Goal: Task Accomplishment & Management: Manage account settings

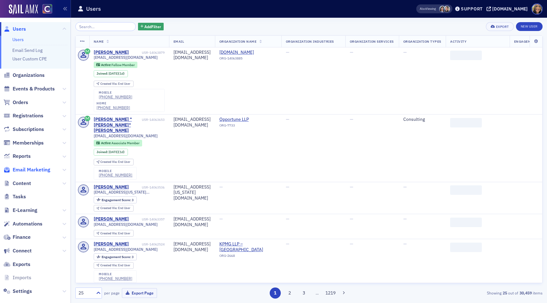
click at [34, 169] on span "Email Marketing" at bounding box center [32, 169] width 38 height 7
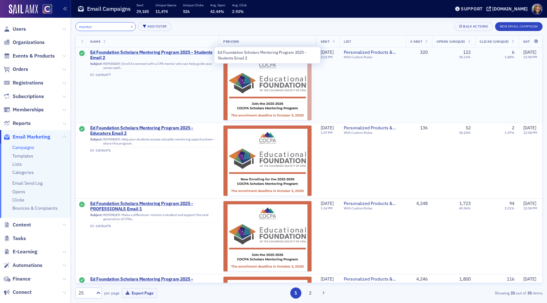
type input "mentor"
click at [147, 51] on span "Ed Foundation Scholars Mentoring Program 2025 - Students Email 2" at bounding box center [152, 55] width 124 height 11
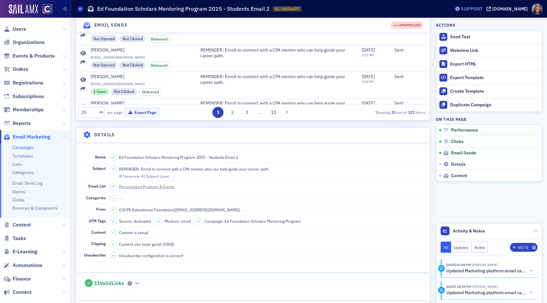
scroll to position [10, 0]
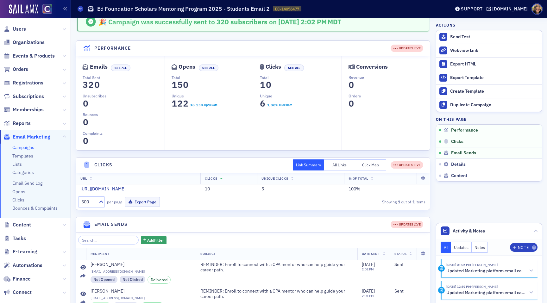
click at [25, 147] on link "Campaigns" at bounding box center [23, 148] width 22 height 6
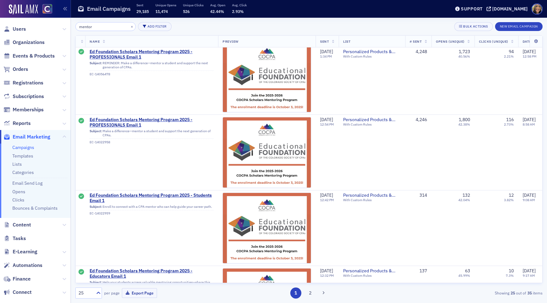
scroll to position [0, 1]
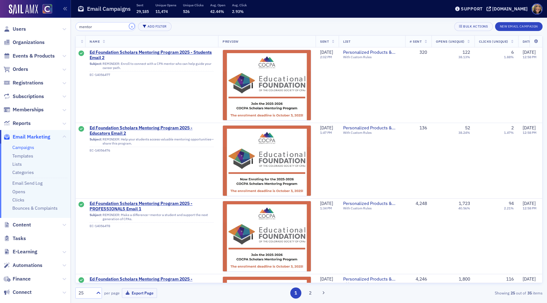
click at [129, 26] on button "×" at bounding box center [132, 26] width 6 height 6
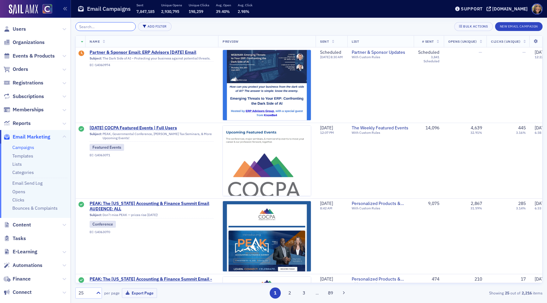
click at [113, 27] on input "search" at bounding box center [105, 26] width 60 height 9
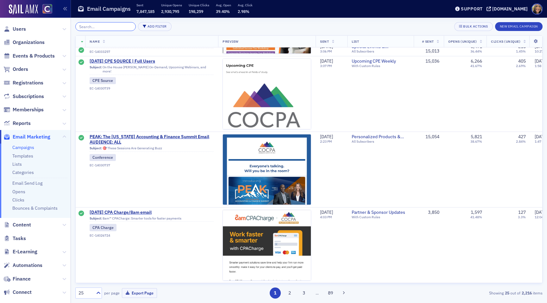
scroll to position [1655, 0]
click at [290, 293] on button "2" at bounding box center [289, 293] width 11 height 11
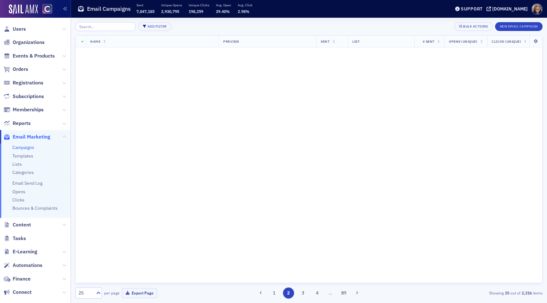
scroll to position [0, 0]
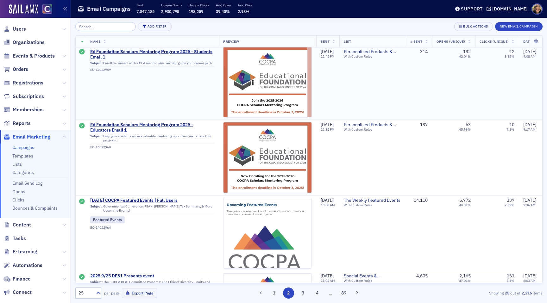
scroll to position [685, 0]
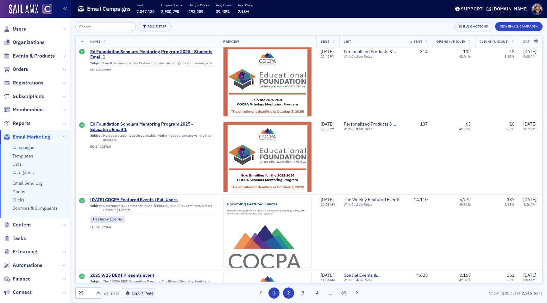
click at [274, 296] on button "1" at bounding box center [273, 293] width 11 height 11
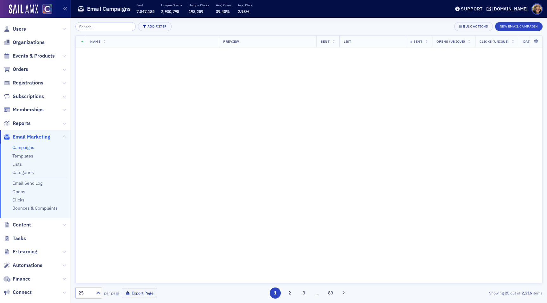
scroll to position [0, 0]
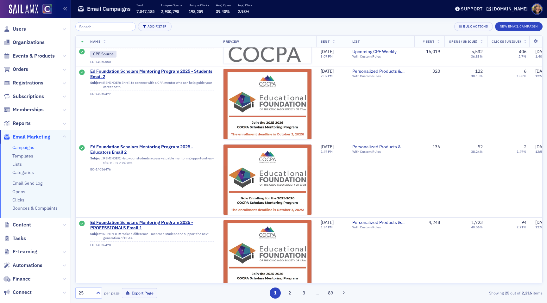
scroll to position [1038, 0]
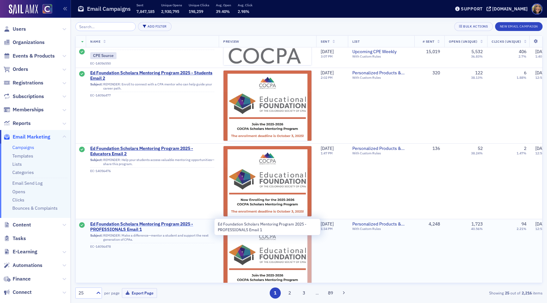
click at [175, 224] on span "Ed Foundation Scholars Mentoring Program 2025 - PROFESSIONALS Email 1" at bounding box center [152, 227] width 124 height 11
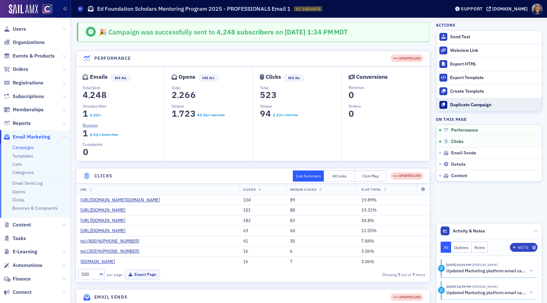
click at [470, 108] on div "Duplicate Campaign" at bounding box center [494, 105] width 89 height 6
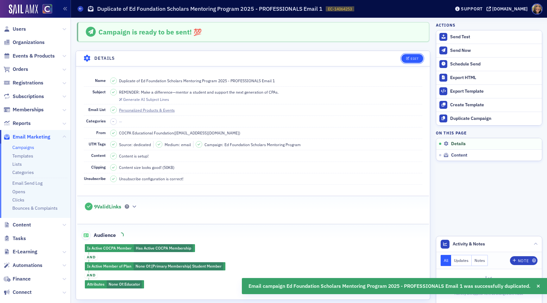
click at [418, 55] on button "Edit" at bounding box center [412, 58] width 22 height 9
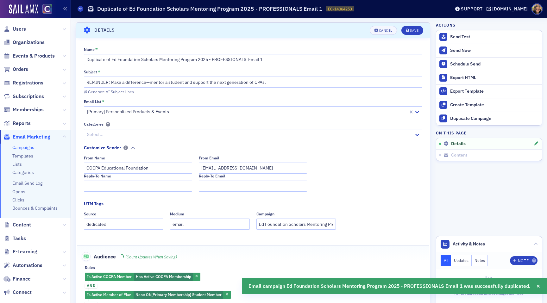
scroll to position [29, 0]
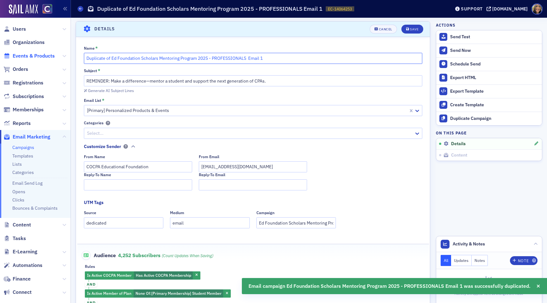
drag, startPoint x: 111, startPoint y: 58, endPoint x: 44, endPoint y: 58, distance: 67.1
click at [44, 58] on div "Users Organizations Events & Products Orders Registrations Subscriptions Member…" at bounding box center [273, 151] width 547 height 303
click at [239, 58] on input "Ed Foundation Scholars Mentoring Program 2025 - PROFESSIONALS Email 1" at bounding box center [253, 58] width 338 height 11
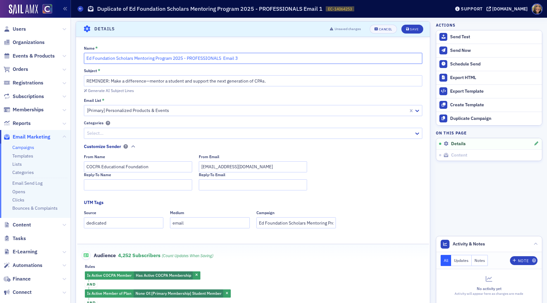
type input "Ed Foundation Scholars Mentoring Program 2025 - PROFESSIONALS Email 3"
drag, startPoint x: 108, startPoint y: 82, endPoint x: 72, endPoint y: 81, distance: 35.8
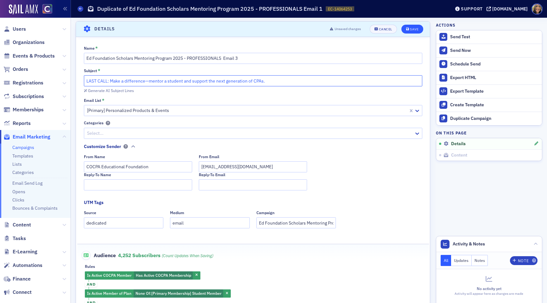
type input "LAST CALL: Make a difference—mentor a student and support the next generation o…"
click at [406, 29] on icon "submit" at bounding box center [407, 29] width 3 height 3
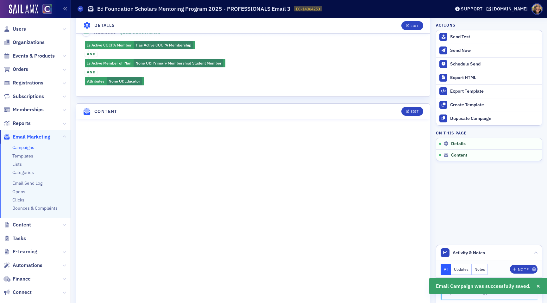
scroll to position [210, 0]
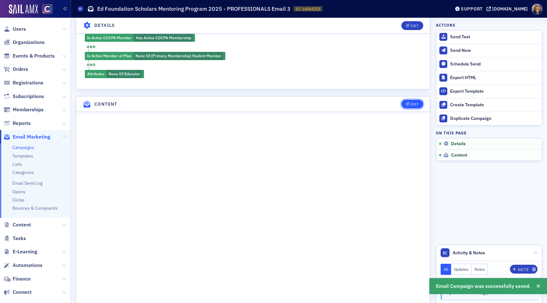
click at [411, 103] on div "Edit" at bounding box center [415, 104] width 8 height 3
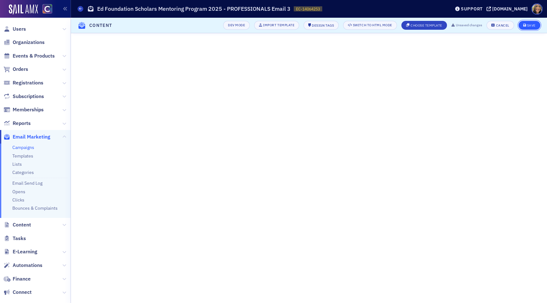
click at [533, 24] on div "Save" at bounding box center [531, 25] width 9 height 3
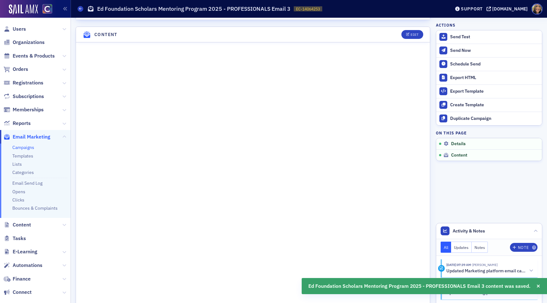
scroll to position [285, 0]
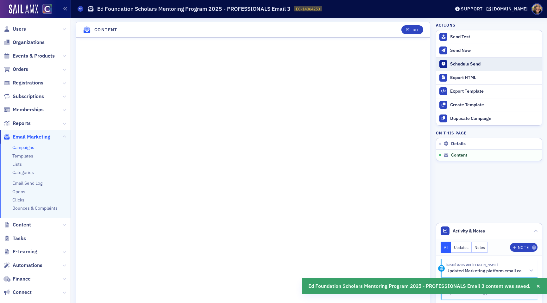
click at [454, 67] on button "Schedule Send" at bounding box center [489, 64] width 106 height 14
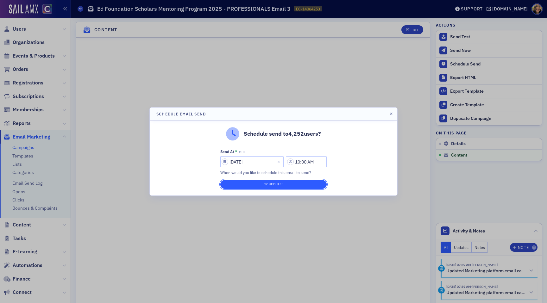
click at [296, 183] on button "Schedule!" at bounding box center [273, 184] width 106 height 9
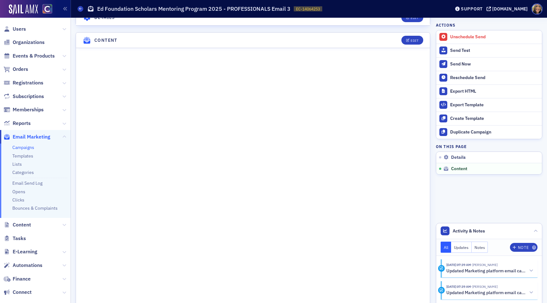
scroll to position [296, 0]
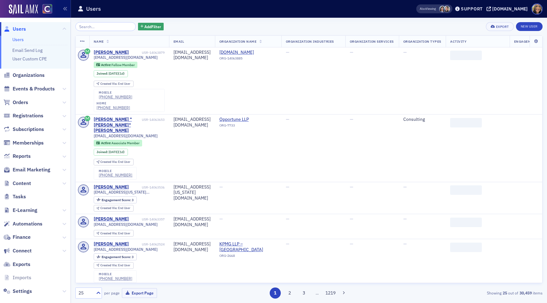
click at [36, 173] on span "Email Marketing" at bounding box center [35, 170] width 71 height 14
click at [35, 172] on span "Email Marketing" at bounding box center [32, 169] width 38 height 7
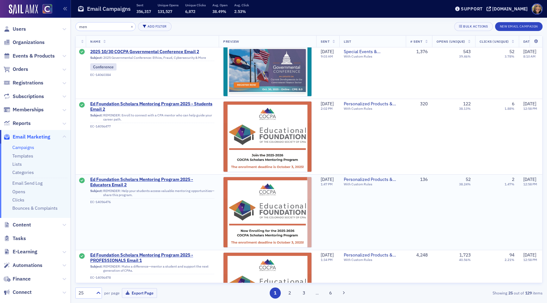
scroll to position [22, 0]
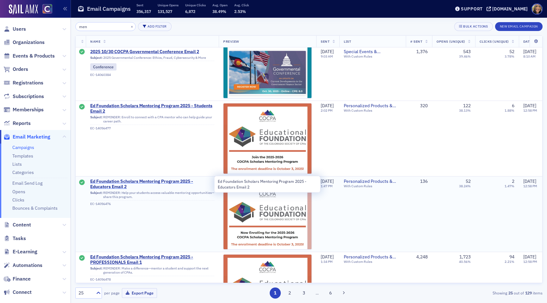
type input "men"
click at [147, 183] on span "Ed Foundation Scholars Mentoring Program 2025 - Educators Email 2" at bounding box center [152, 184] width 124 height 11
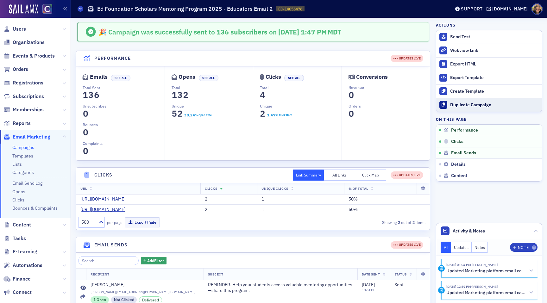
click at [479, 105] on div "Duplicate Campaign" at bounding box center [494, 105] width 89 height 6
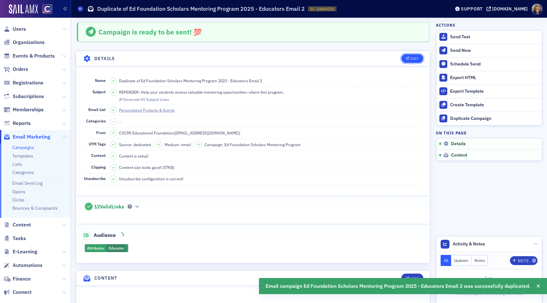
click at [414, 55] on button "Edit" at bounding box center [412, 58] width 22 height 9
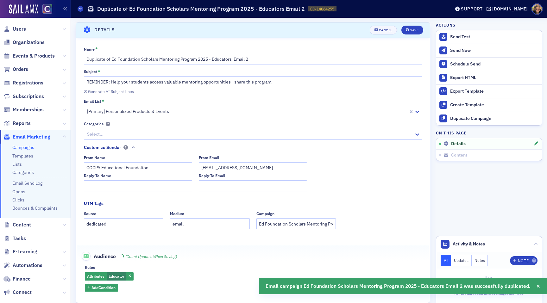
scroll to position [29, 0]
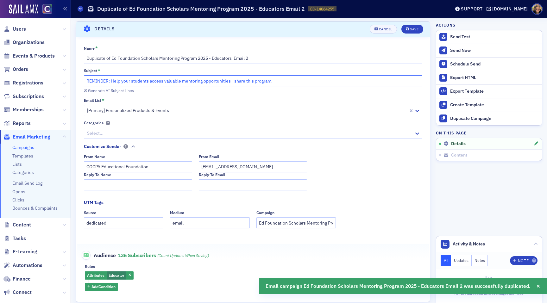
drag, startPoint x: 108, startPoint y: 80, endPoint x: 51, endPoint y: 80, distance: 57.0
click at [53, 80] on div "Users Organizations Events & Products Orders Registrations Subscriptions Member…" at bounding box center [273, 151] width 547 height 303
type input "LAST CALL: Help your students access valuable mentoring opportunities—share thi…"
drag, startPoint x: 112, startPoint y: 57, endPoint x: 71, endPoint y: 58, distance: 41.1
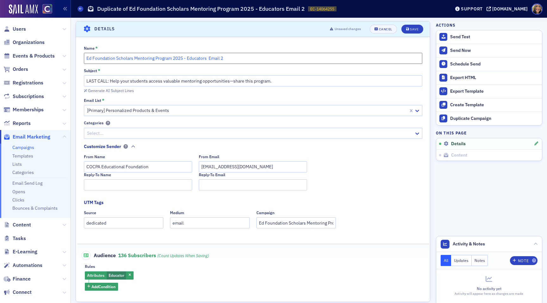
click at [225, 59] on input "Ed Foundation Scholars Mentoring Program 2025 - Educators Email 2" at bounding box center [253, 58] width 338 height 11
type input "Ed Foundation Scholars Mentoring Program 2025 - Educators Email 3"
click at [416, 28] on div "Save" at bounding box center [414, 29] width 9 height 3
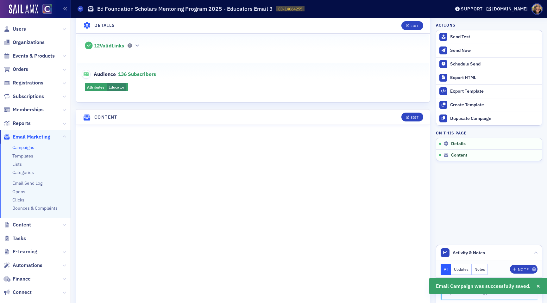
scroll to position [165, 0]
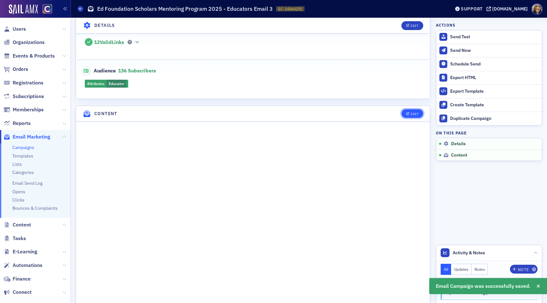
click at [410, 116] on button "Edit" at bounding box center [412, 113] width 22 height 9
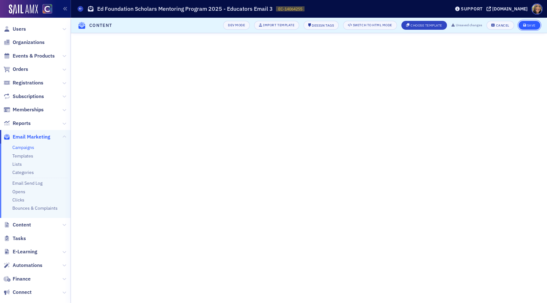
click at [535, 27] on div "Save" at bounding box center [531, 25] width 9 height 3
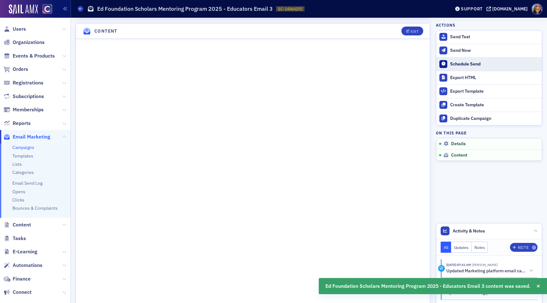
scroll to position [249, 0]
click at [467, 65] on div "Schedule Send" at bounding box center [494, 64] width 89 height 6
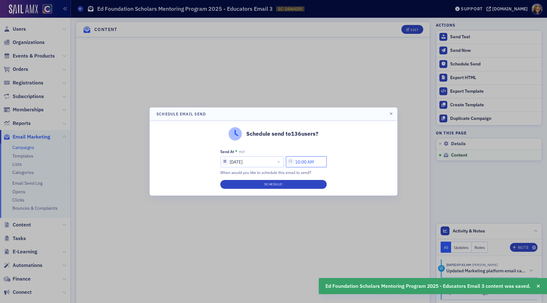
click at [302, 162] on input "10:00 AM" at bounding box center [306, 161] width 41 height 11
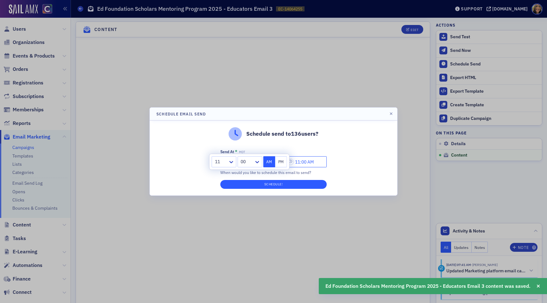
type input "11:00 AM"
click at [290, 186] on button "Schedule!" at bounding box center [273, 184] width 106 height 9
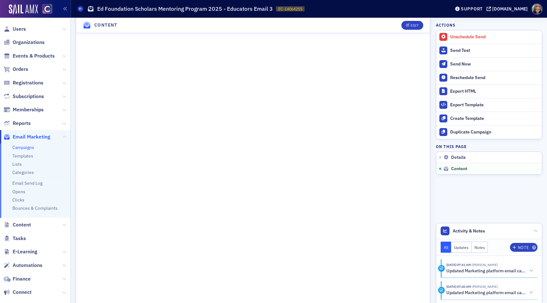
scroll to position [306, 0]
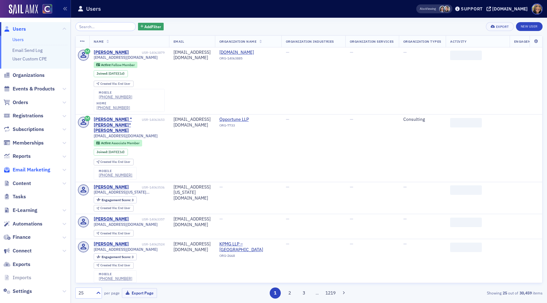
click at [37, 169] on span "Email Marketing" at bounding box center [32, 169] width 38 height 7
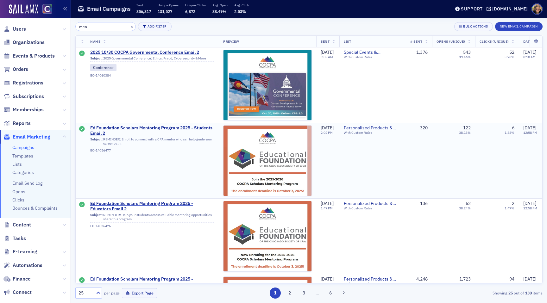
scroll to position [0, 1]
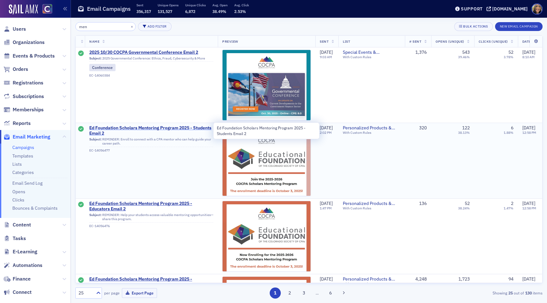
type input "men"
click at [143, 129] on span "Ed Foundation Scholars Mentoring Program 2025 - Students Email 2" at bounding box center [151, 130] width 124 height 11
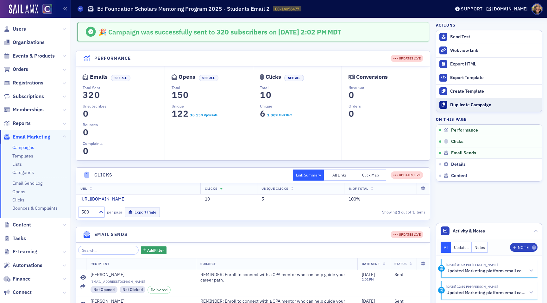
click at [466, 106] on div "Duplicate Campaign" at bounding box center [494, 105] width 89 height 6
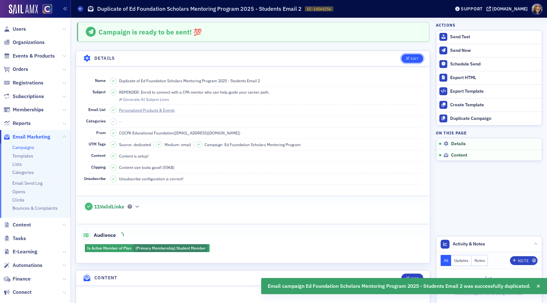
click at [413, 57] on div "Edit" at bounding box center [415, 58] width 8 height 3
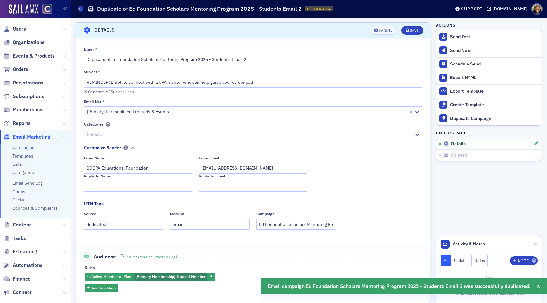
scroll to position [29, 0]
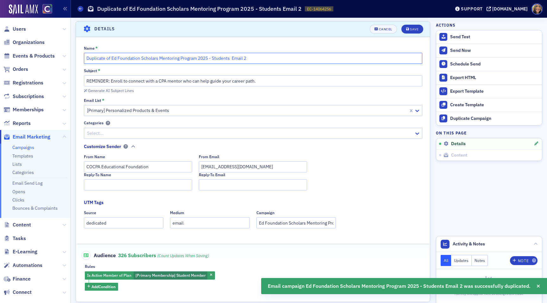
drag, startPoint x: 112, startPoint y: 58, endPoint x: 61, endPoint y: 57, distance: 51.0
click at [61, 58] on div "Users Organizations Events & Products Orders Registrations Subscriptions Member…" at bounding box center [273, 151] width 547 height 303
click at [226, 59] on input "Ed Foundation Scholars Mentoring Program 2025 - Students Email 2" at bounding box center [253, 58] width 338 height 11
type input "Ed Foundation Scholars Mentoring Program 2025 - Students Email 3"
drag, startPoint x: 108, startPoint y: 80, endPoint x: 57, endPoint y: 80, distance: 51.0
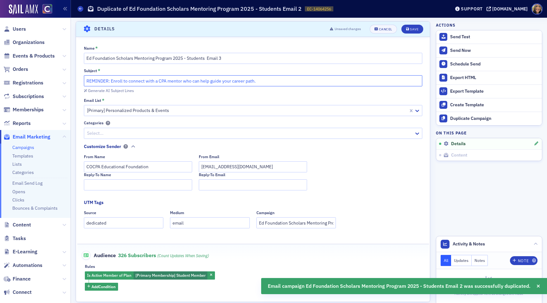
click at [57, 80] on div "Users Organizations Events & Products Orders Registrations Subscriptions Member…" at bounding box center [273, 151] width 547 height 303
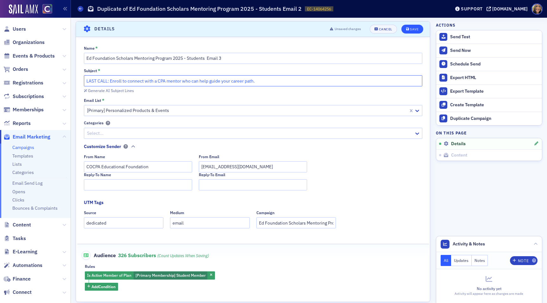
type input "LAST CALL: Enroll to connect with a CPA mentor who can help guide your career p…"
click at [415, 28] on div "Save" at bounding box center [414, 29] width 9 height 3
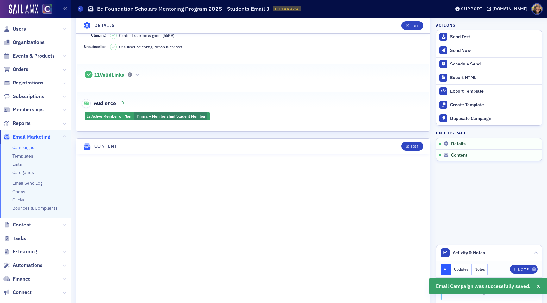
scroll to position [134, 0]
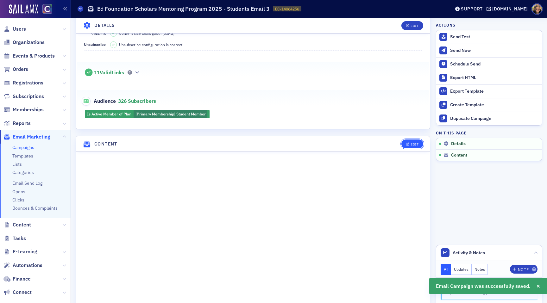
click at [413, 145] on div "Edit" at bounding box center [415, 144] width 8 height 3
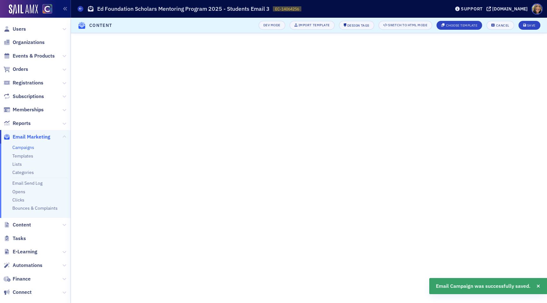
scroll to position [0, 0]
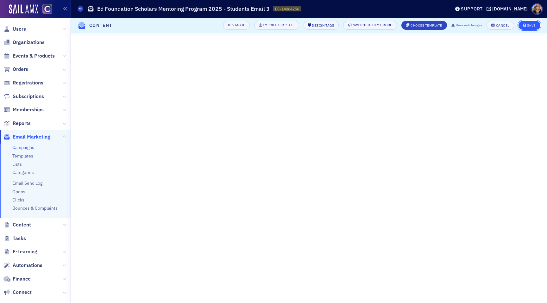
click at [532, 26] on div "Save" at bounding box center [531, 25] width 9 height 3
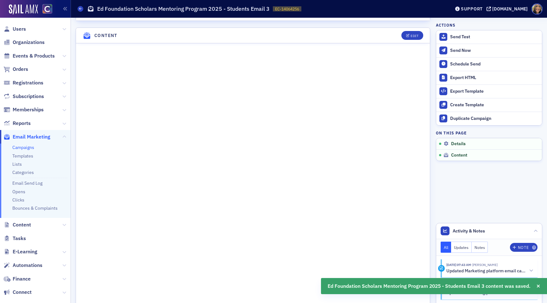
scroll to position [249, 0]
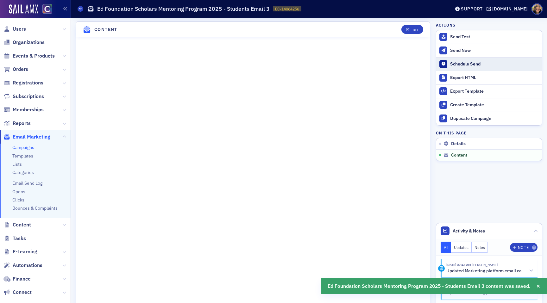
click at [462, 64] on div "Schedule Send" at bounding box center [494, 64] width 89 height 6
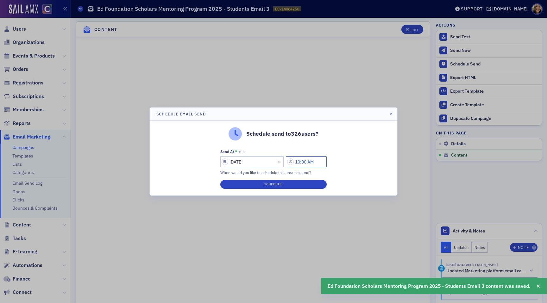
click at [303, 164] on input "10:00 AM" at bounding box center [306, 161] width 41 height 11
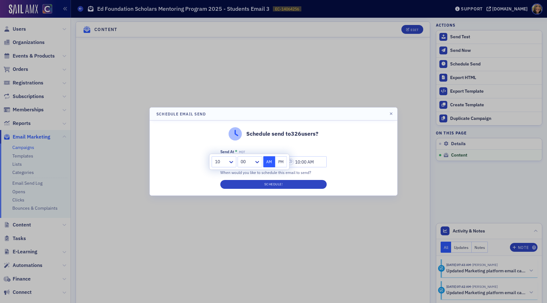
click at [263, 224] on div at bounding box center [273, 151] width 547 height 303
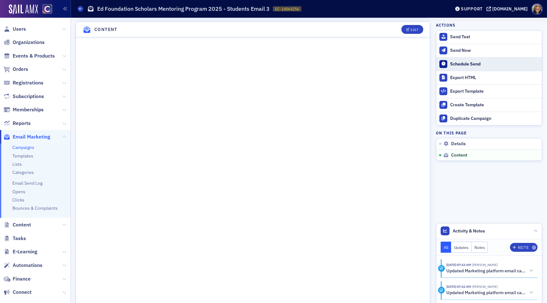
click at [457, 63] on div "Schedule Send" at bounding box center [494, 64] width 89 height 6
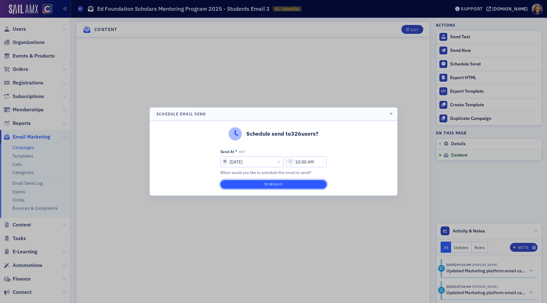
click at [290, 186] on button "Schedule!" at bounding box center [273, 184] width 106 height 9
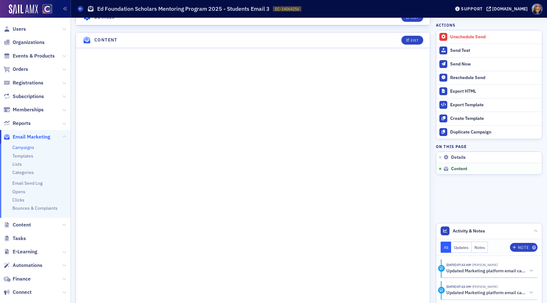
scroll to position [259, 0]
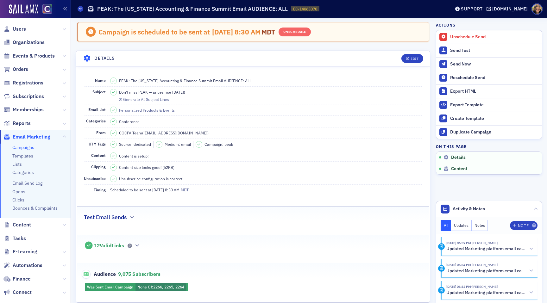
scroll to position [362, 0]
